Goal: Information Seeking & Learning: Find specific fact

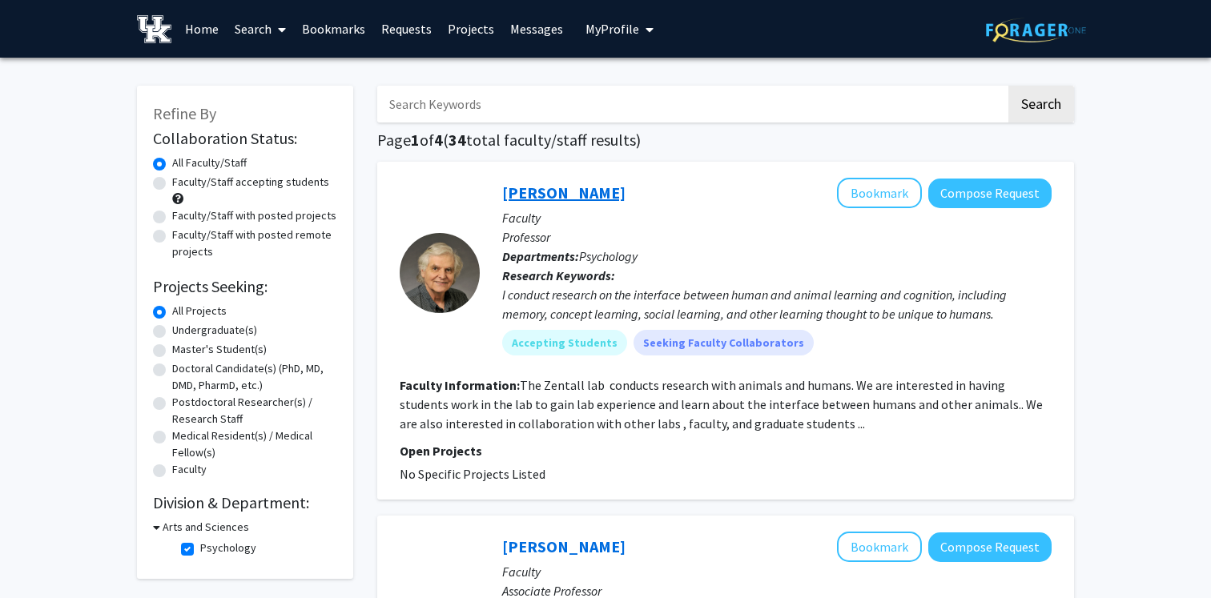
click at [562, 198] on link "[PERSON_NAME]" at bounding box center [563, 193] width 123 height 20
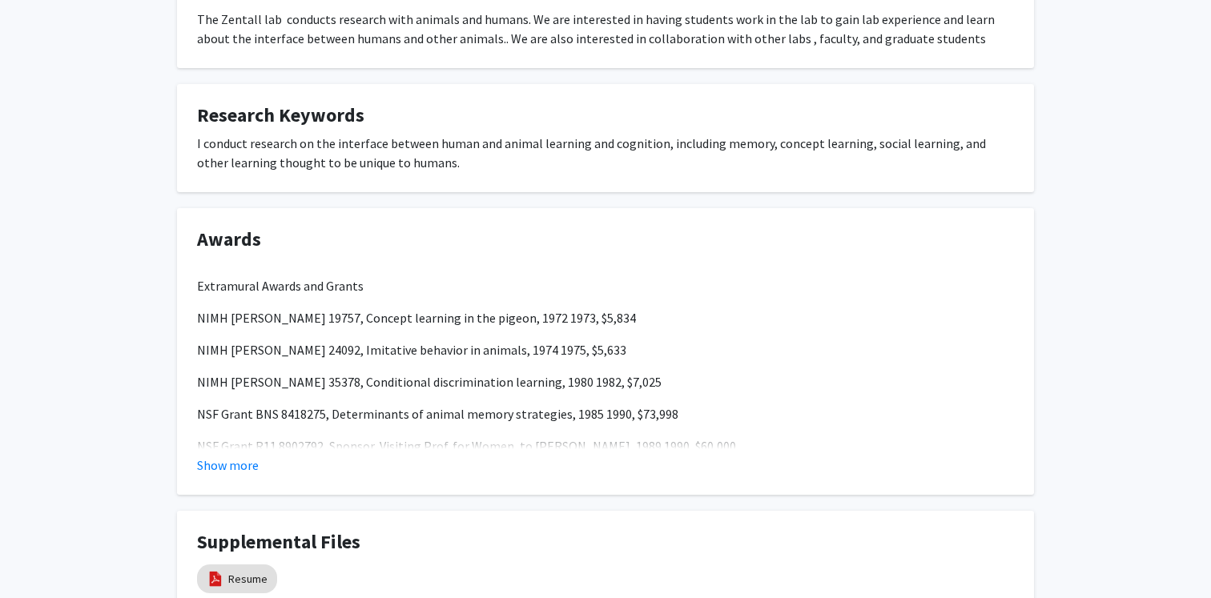
scroll to position [333, 0]
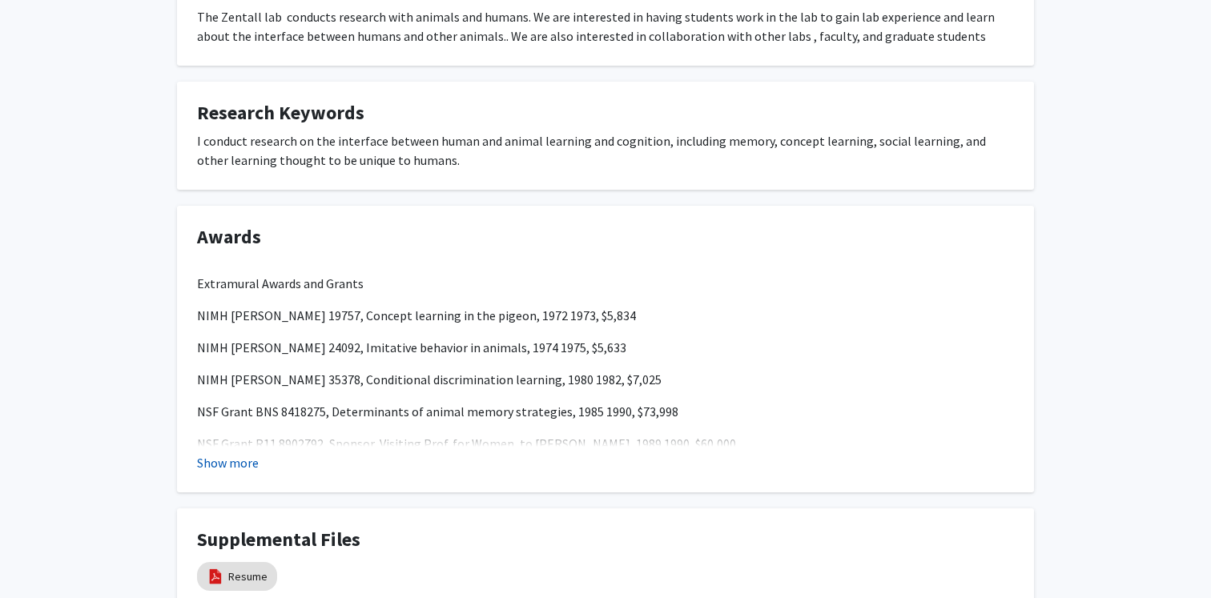
click at [247, 463] on button "Show more" at bounding box center [228, 462] width 62 height 19
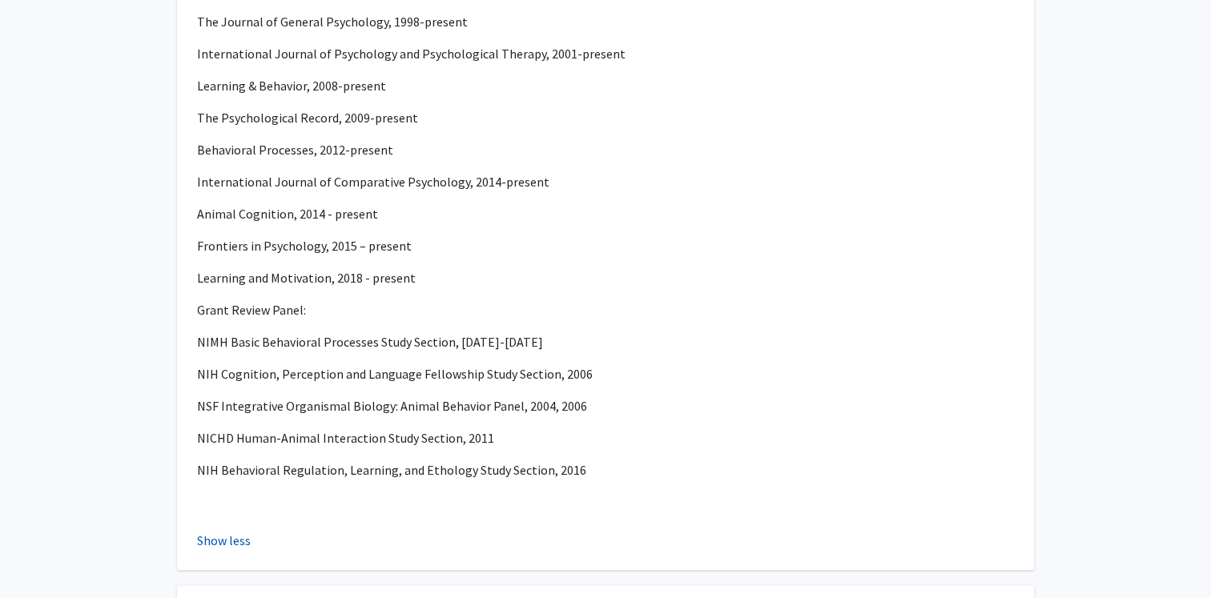
scroll to position [3557, 0]
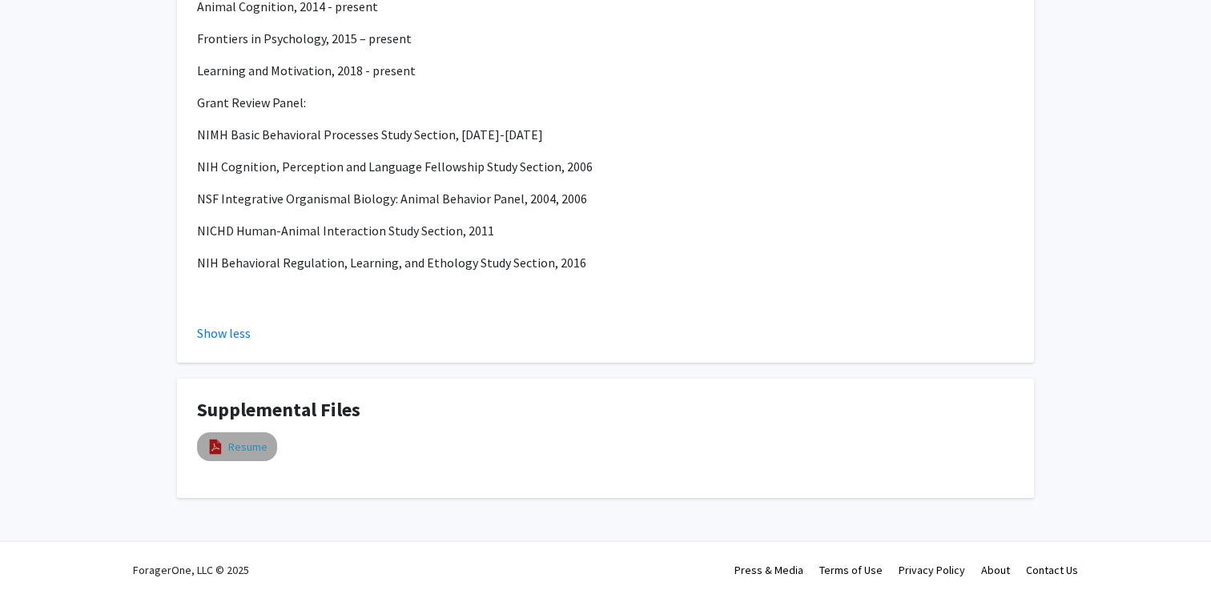
click at [249, 445] on link "Resume" at bounding box center [247, 447] width 39 height 17
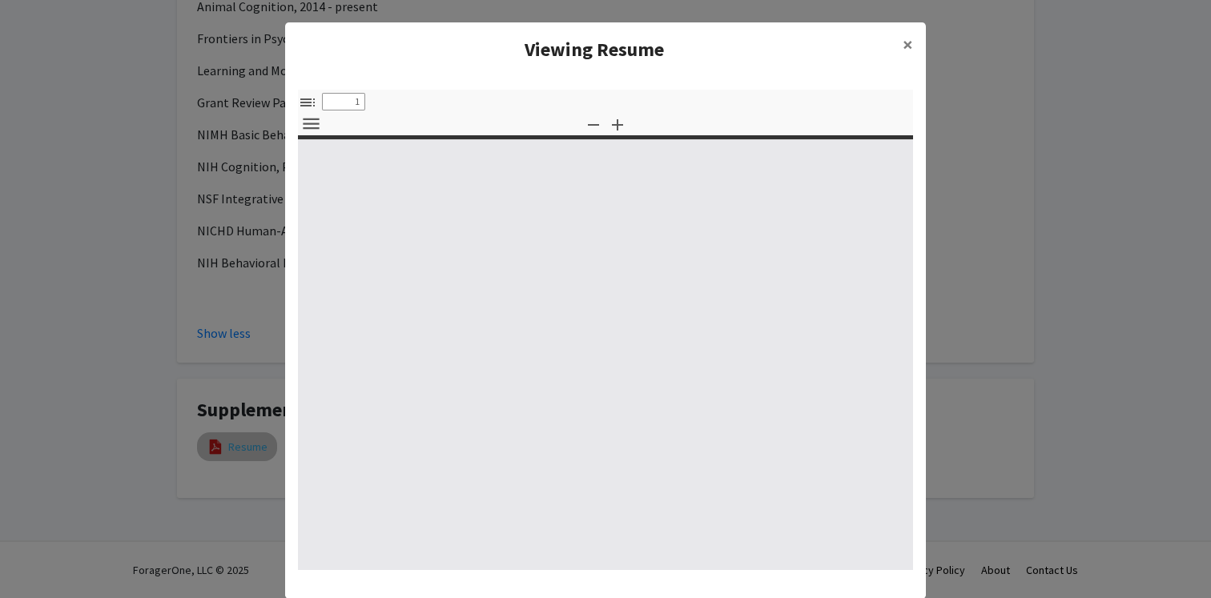
select select "custom"
type input "0"
select select "custom"
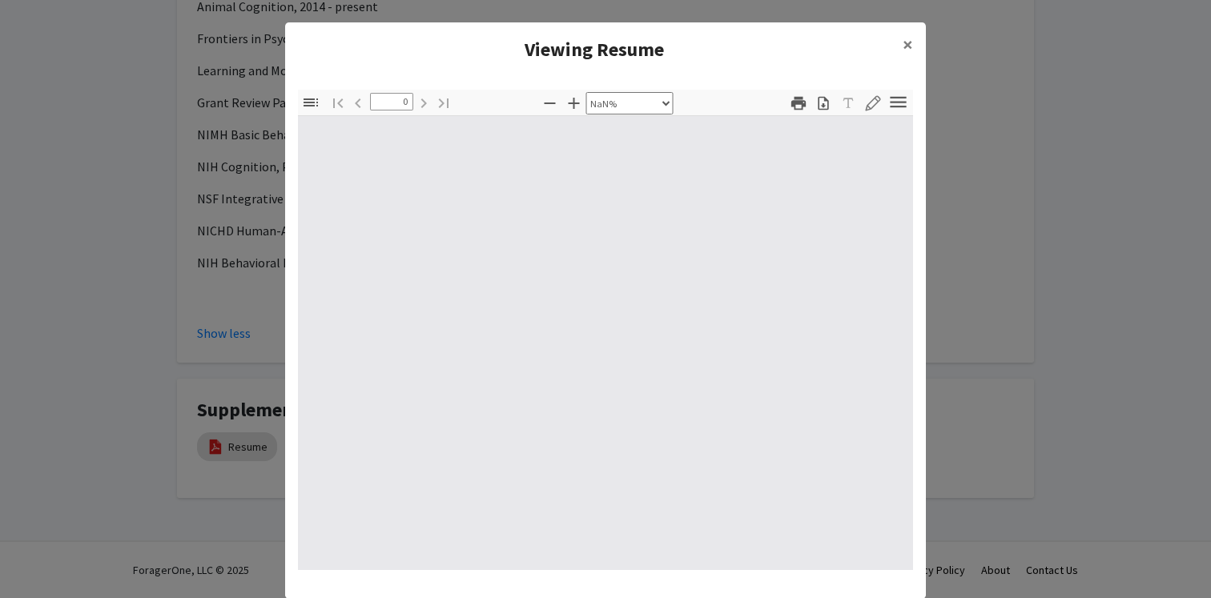
type input "1"
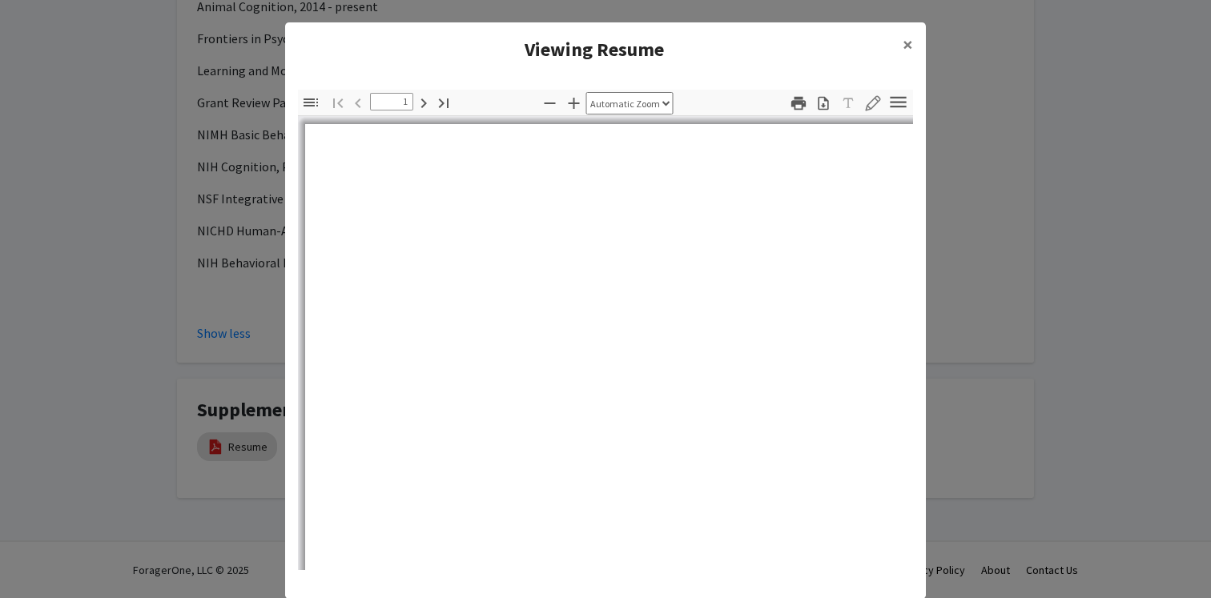
select select "auto"
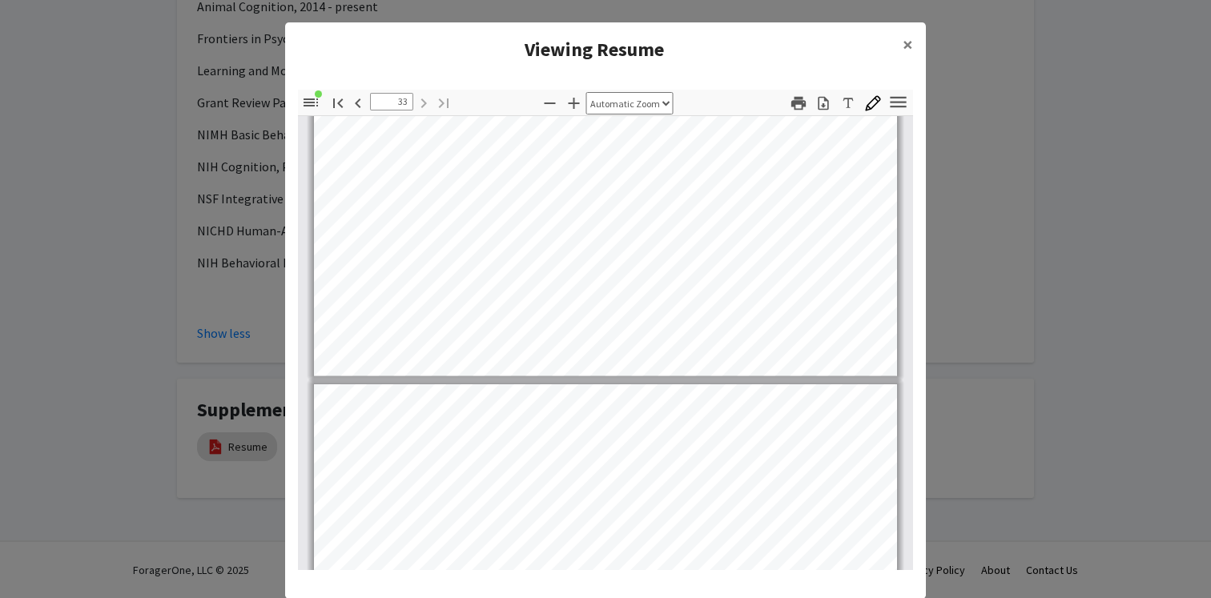
scroll to position [24913, 0]
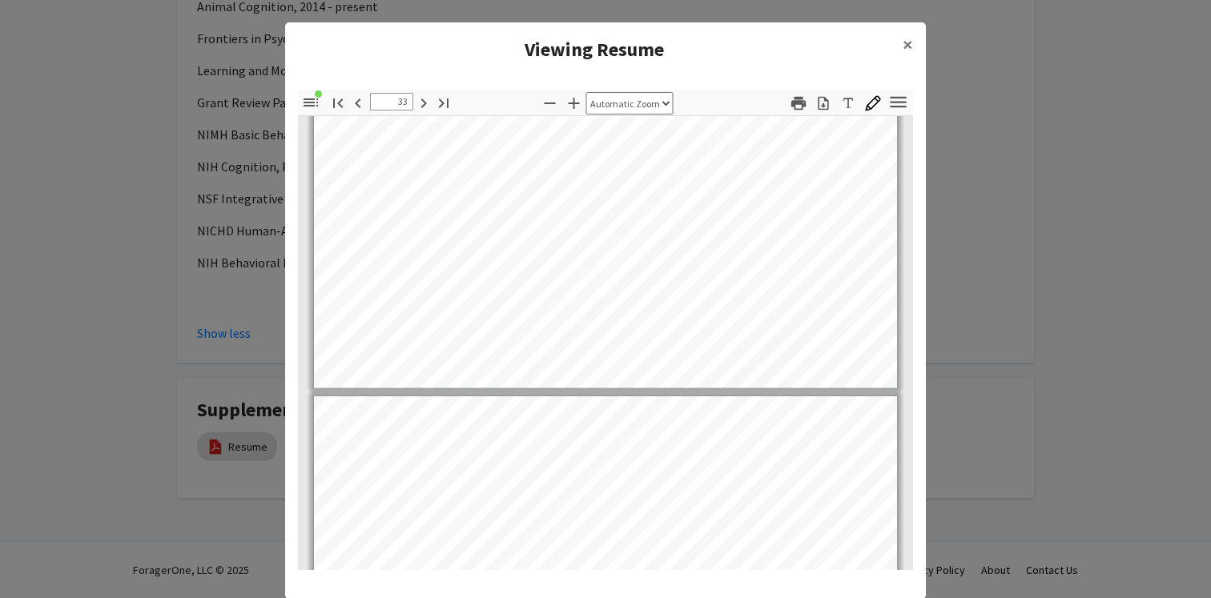
type input "34"
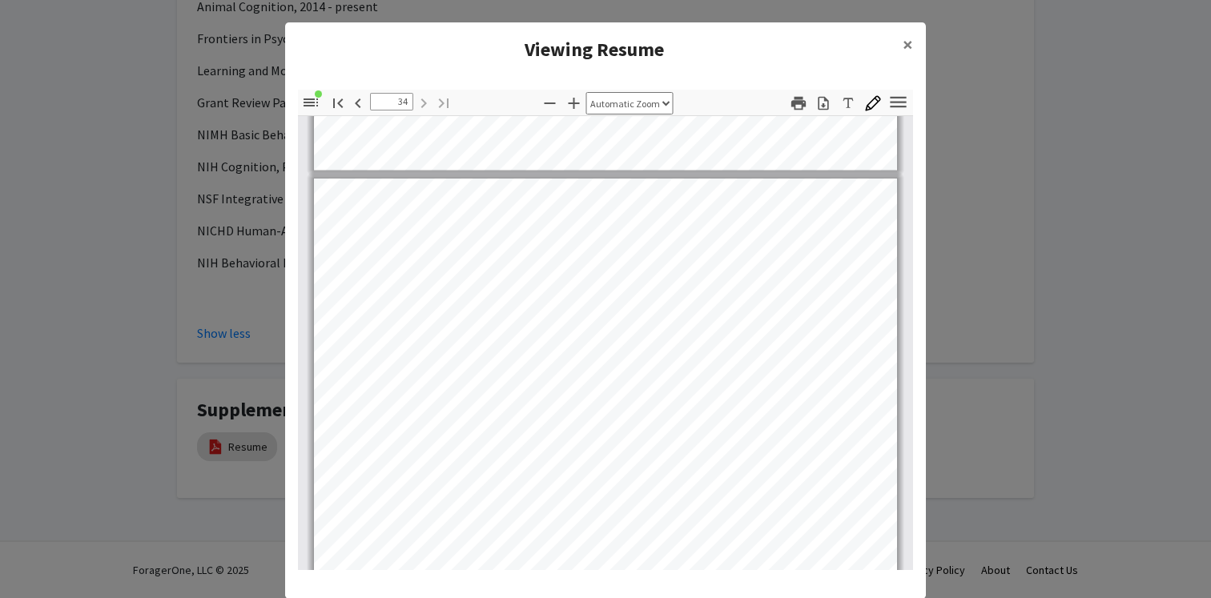
scroll to position [25232, 0]
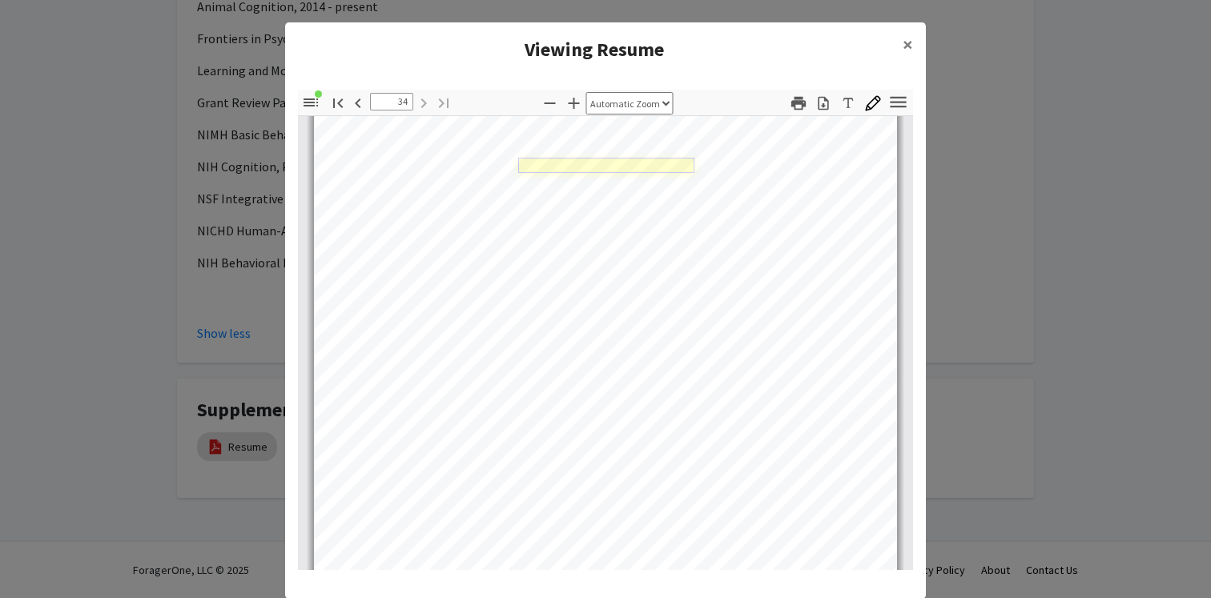
click at [606, 168] on link "Page 34" at bounding box center [606, 165] width 176 height 15
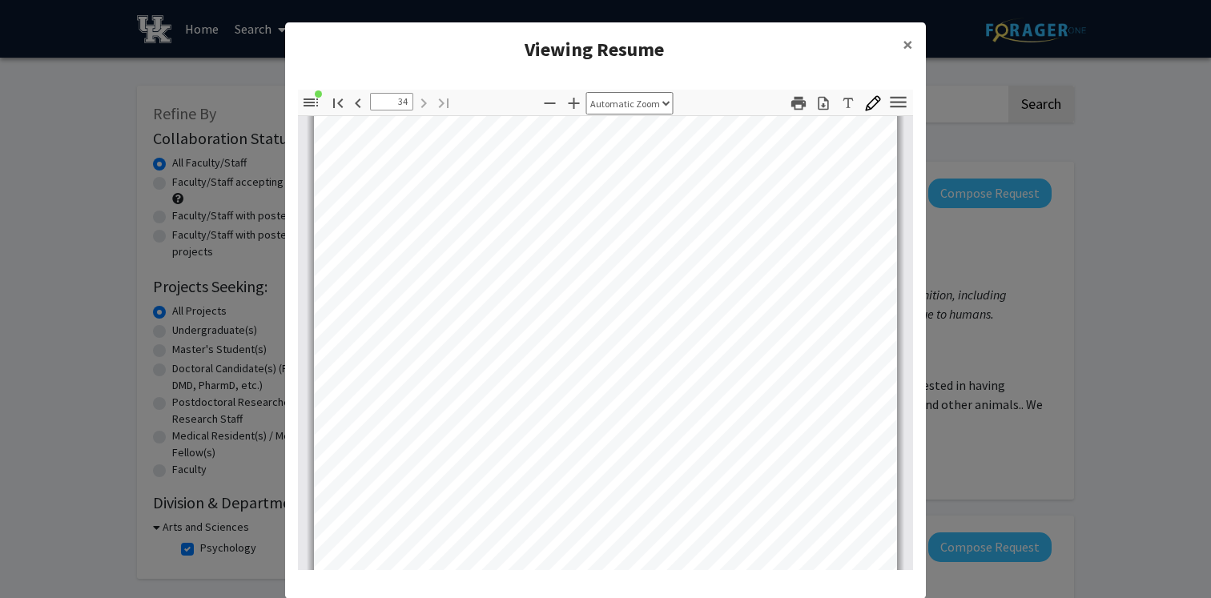
click at [81, 171] on modal-container "Viewing Resume × Thumbnails Document Outline Attachments Layers Current Outline…" at bounding box center [605, 299] width 1211 height 598
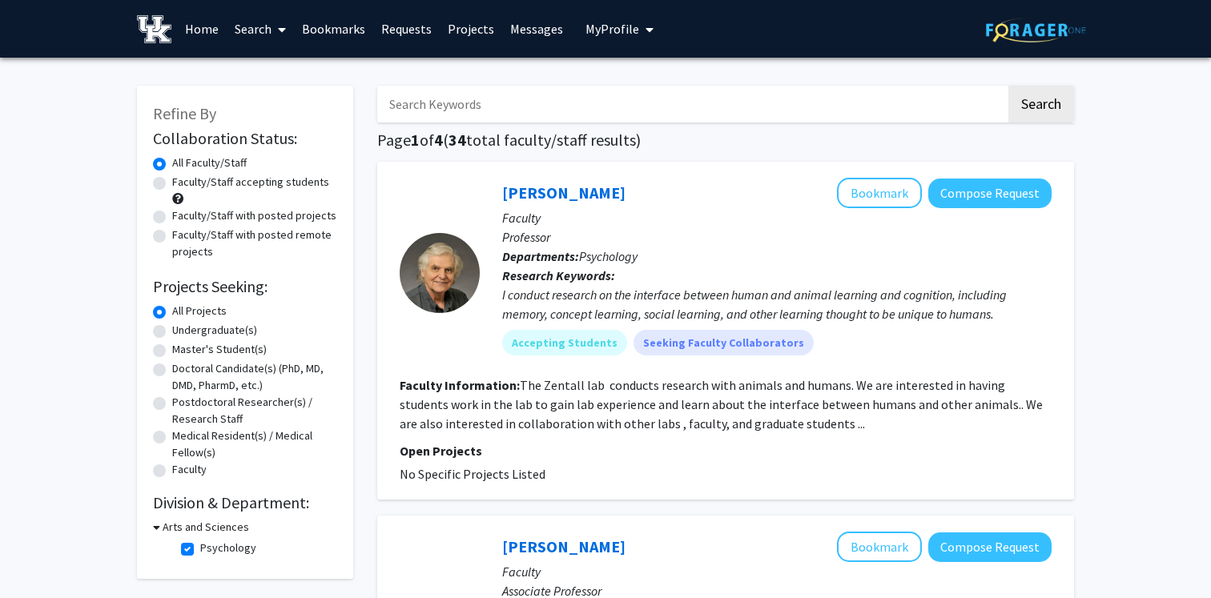
scroll to position [12, 0]
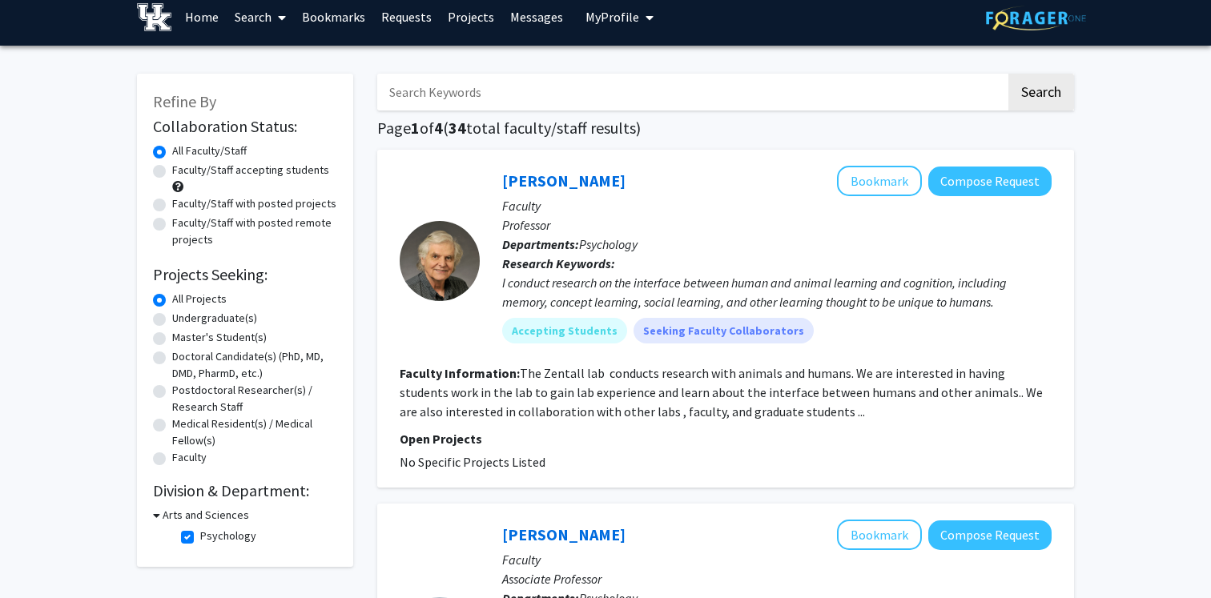
click at [200, 536] on label "Psychology" at bounding box center [228, 536] width 56 height 17
click at [200, 536] on input "Psychology" at bounding box center [205, 533] width 10 height 10
checkbox input "false"
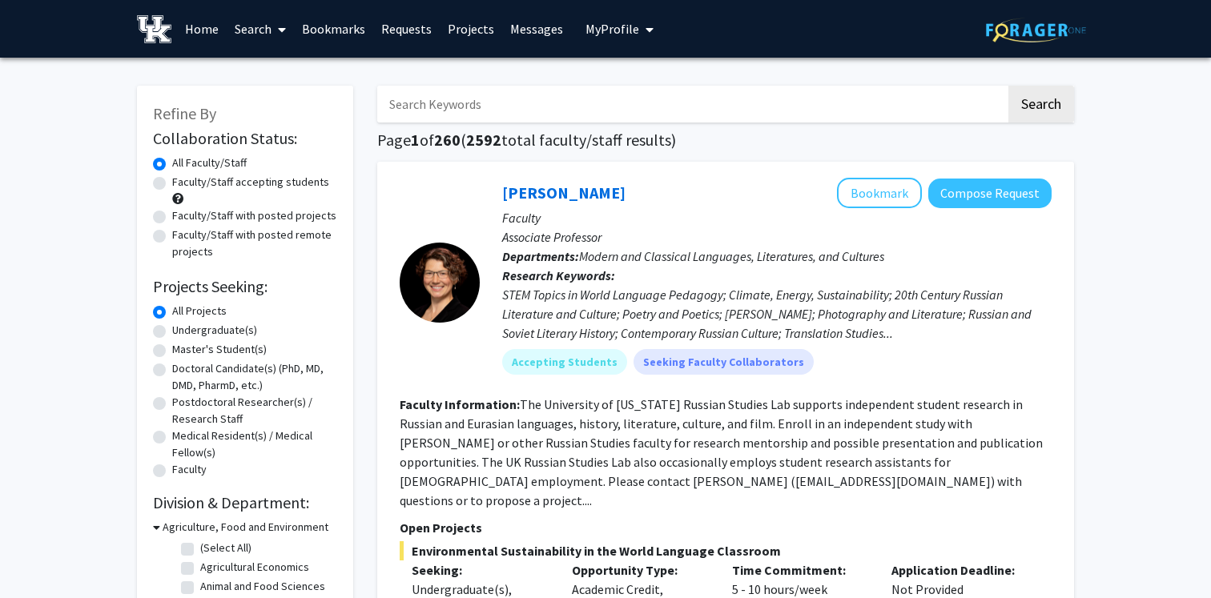
click at [476, 101] on input "Search Keywords" at bounding box center [691, 104] width 629 height 37
type input "[PERSON_NAME]"
click at [1008, 86] on button "Search" at bounding box center [1041, 104] width 66 height 37
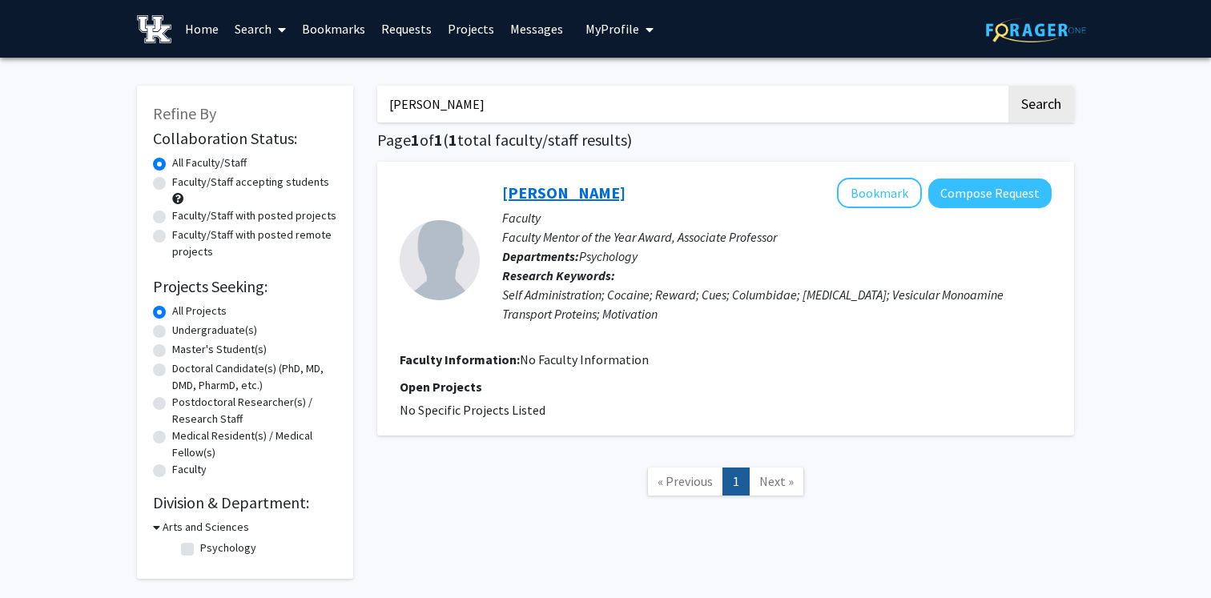
click at [588, 194] on link "[PERSON_NAME]" at bounding box center [563, 193] width 123 height 20
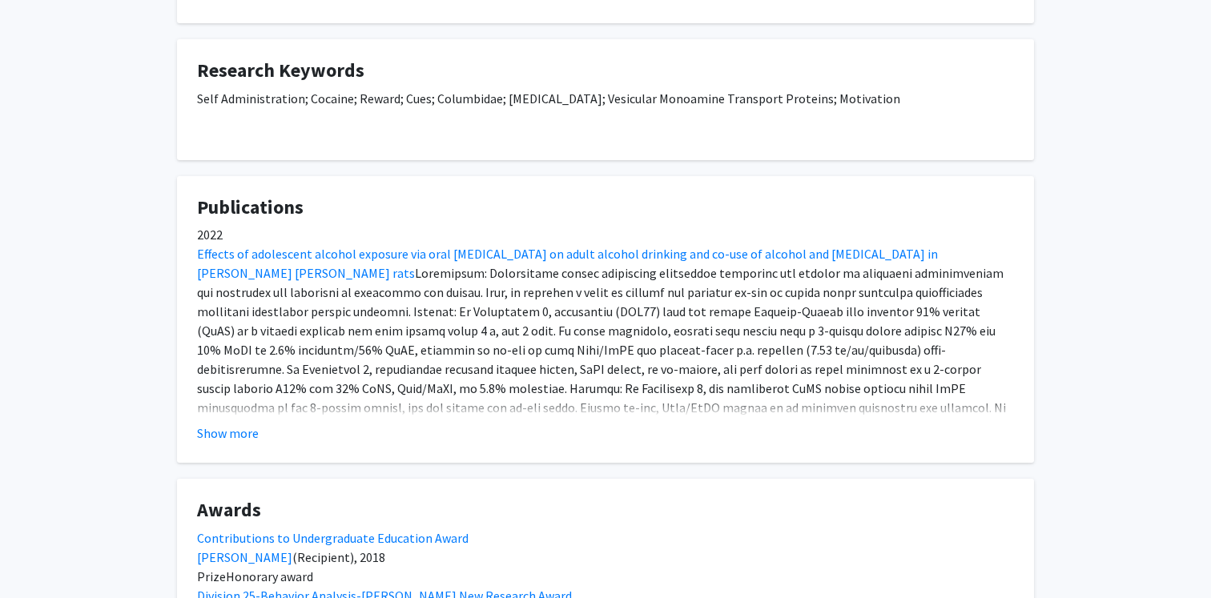
scroll to position [523, 0]
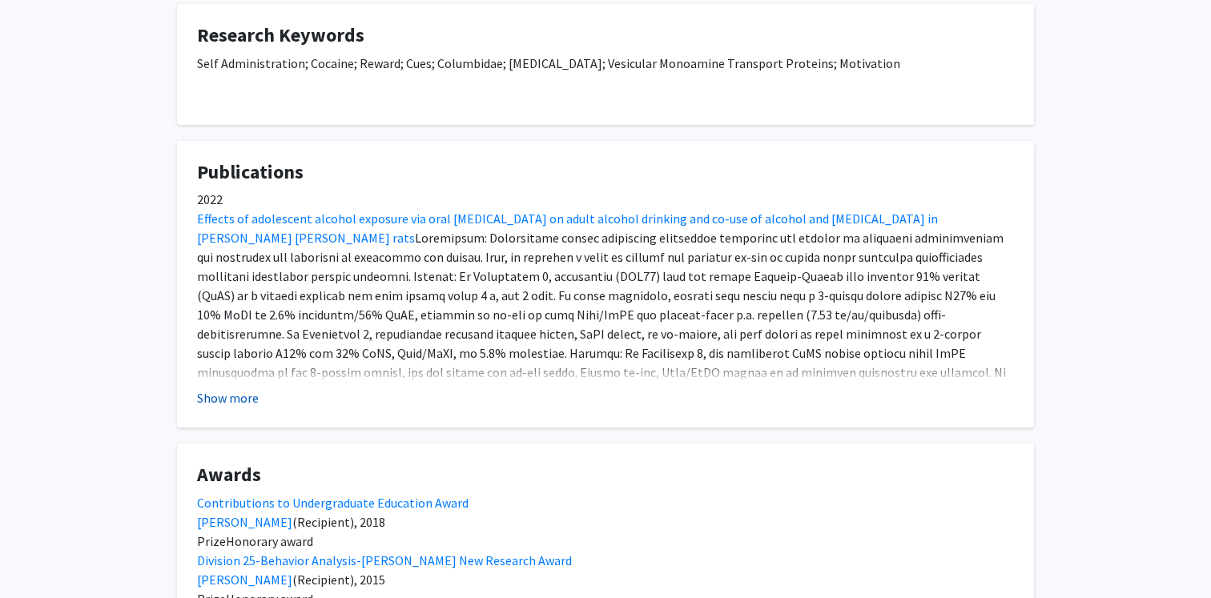
click at [247, 396] on button "Show more" at bounding box center [228, 397] width 62 height 19
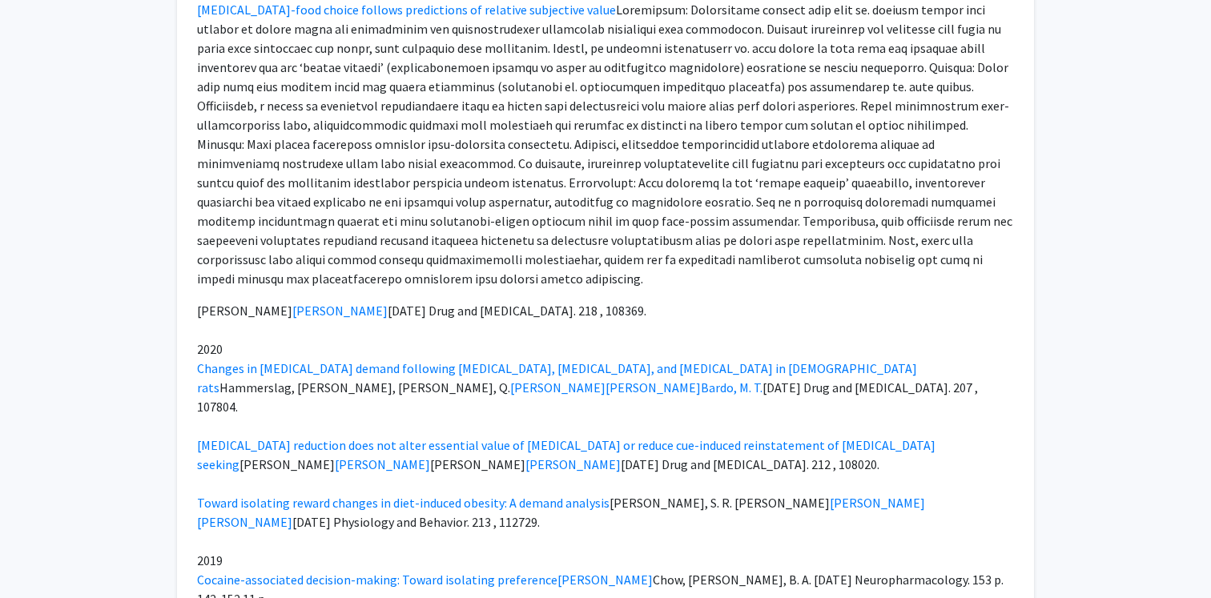
scroll to position [2047, 0]
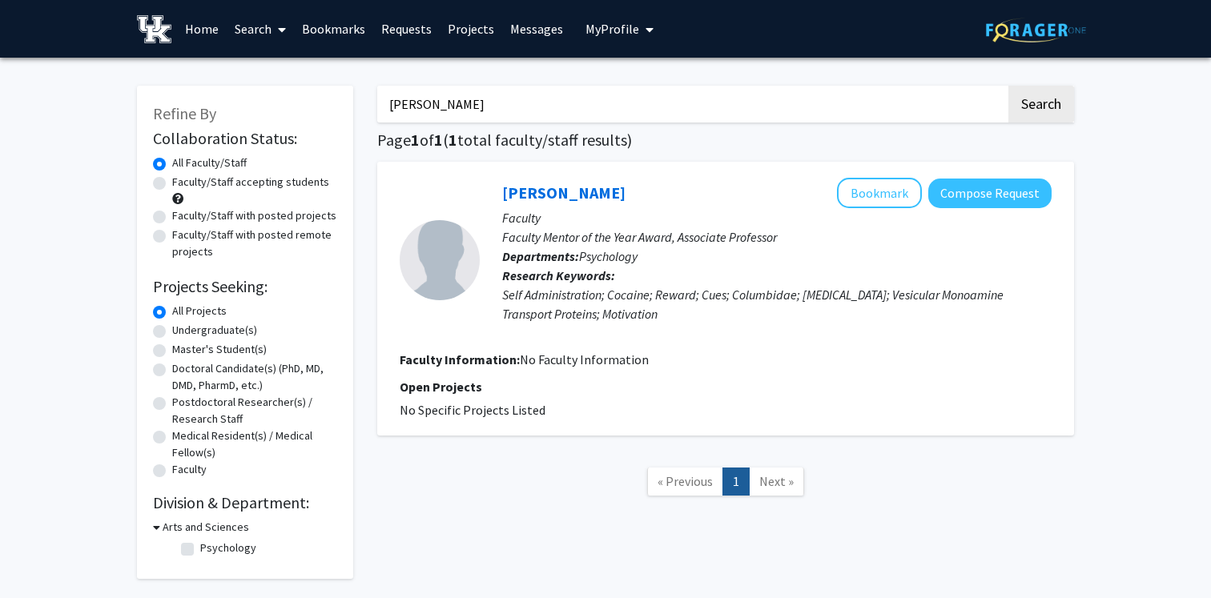
click at [426, 102] on input "[PERSON_NAME]" at bounding box center [691, 104] width 629 height 37
click at [1008, 86] on button "Search" at bounding box center [1041, 104] width 66 height 37
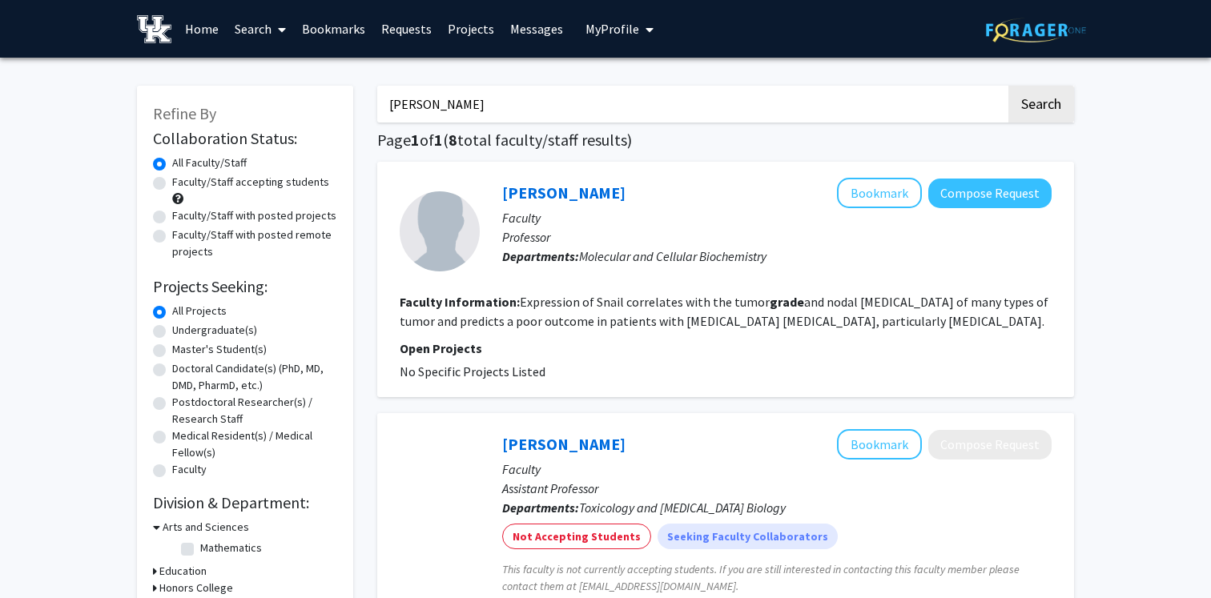
click at [1008, 86] on button "Search" at bounding box center [1041, 104] width 66 height 37
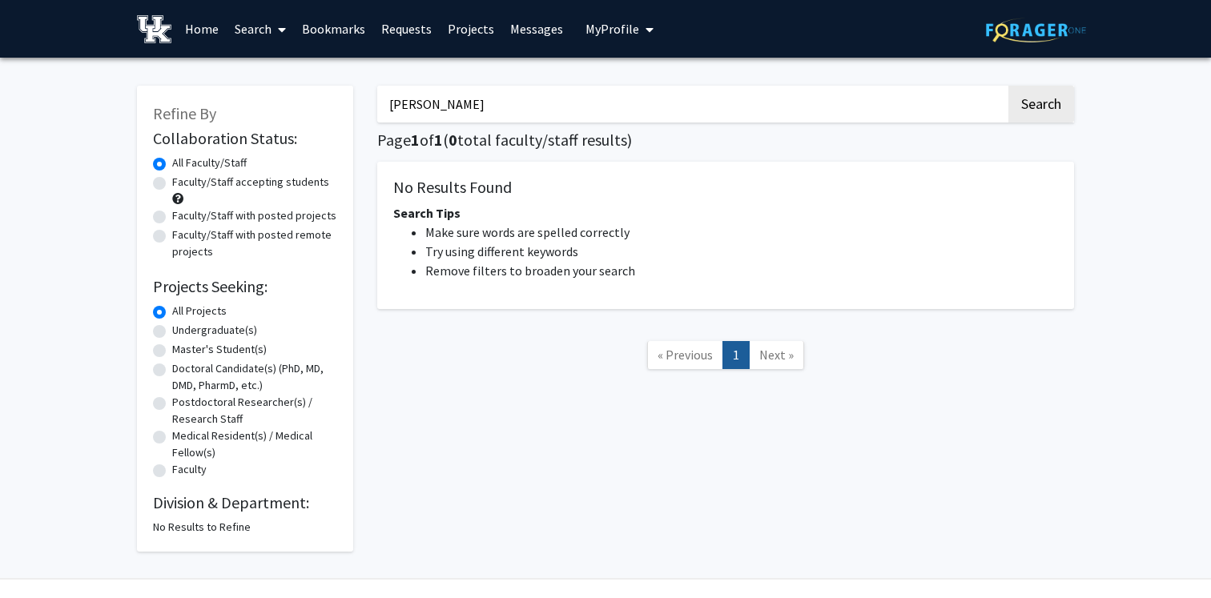
click at [441, 98] on input "[PERSON_NAME]" at bounding box center [691, 104] width 629 height 37
click at [1008, 86] on button "Search" at bounding box center [1041, 104] width 66 height 37
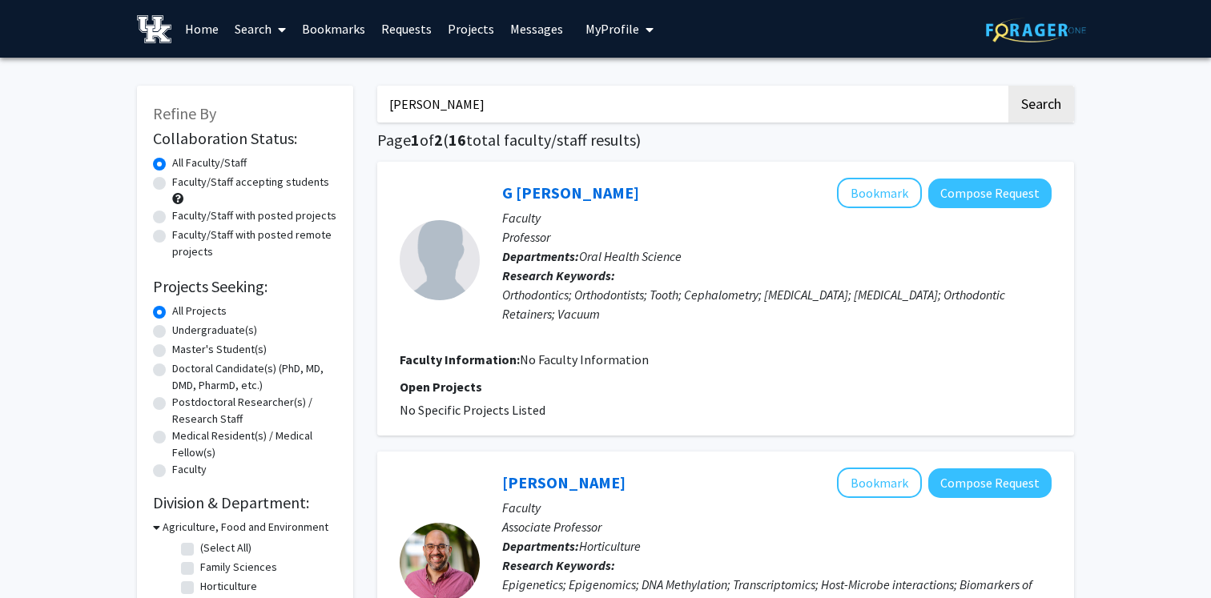
click at [476, 108] on input "[PERSON_NAME]" at bounding box center [691, 104] width 629 height 37
type input "[PERSON_NAME]"
click at [1008, 86] on button "Search" at bounding box center [1041, 104] width 66 height 37
